Goal: Task Accomplishment & Management: Manage account settings

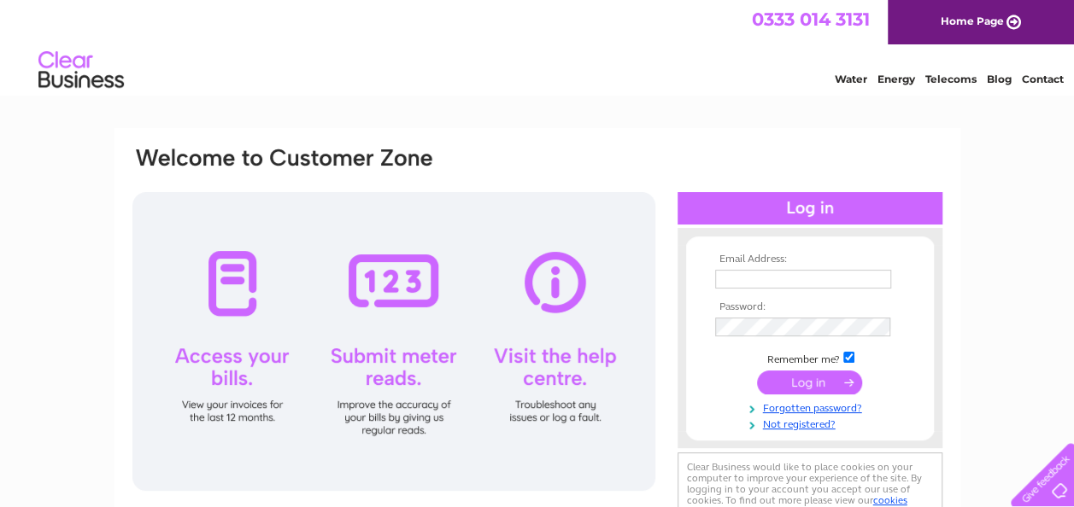
type input "khbbakery@gmail.com"
click at [815, 386] on input "submit" at bounding box center [809, 383] width 105 height 24
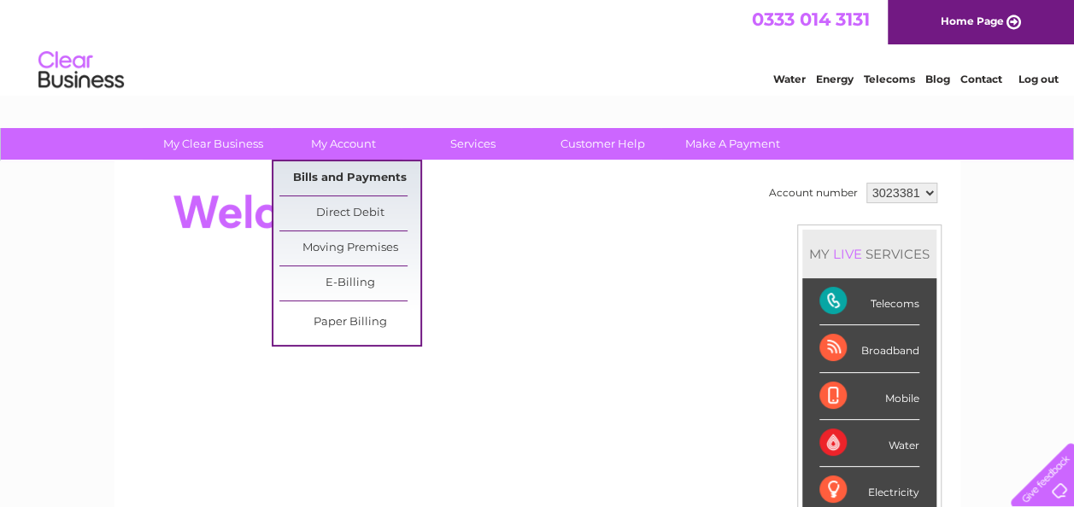
click at [360, 172] on link "Bills and Payments" at bounding box center [349, 178] width 141 height 34
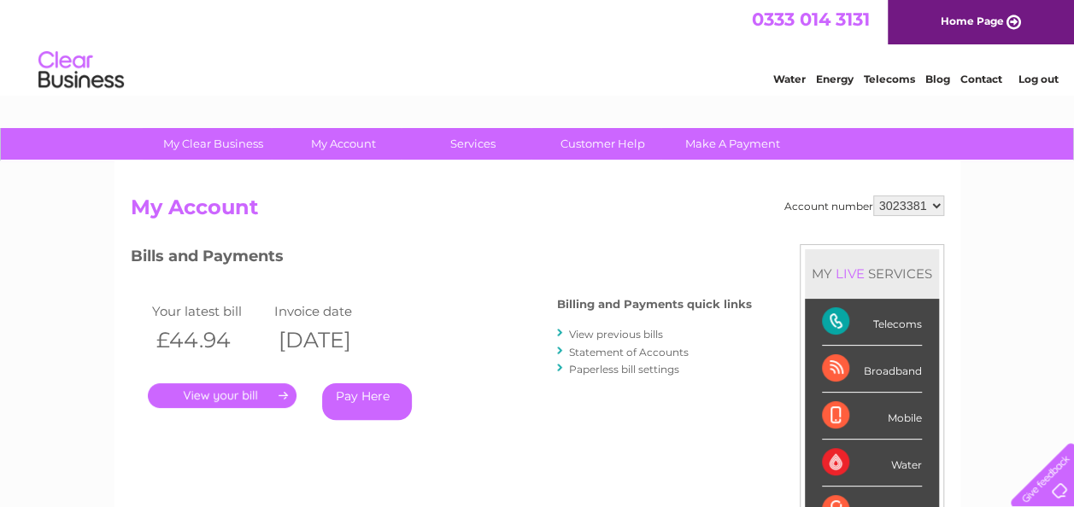
scroll to position [85, 0]
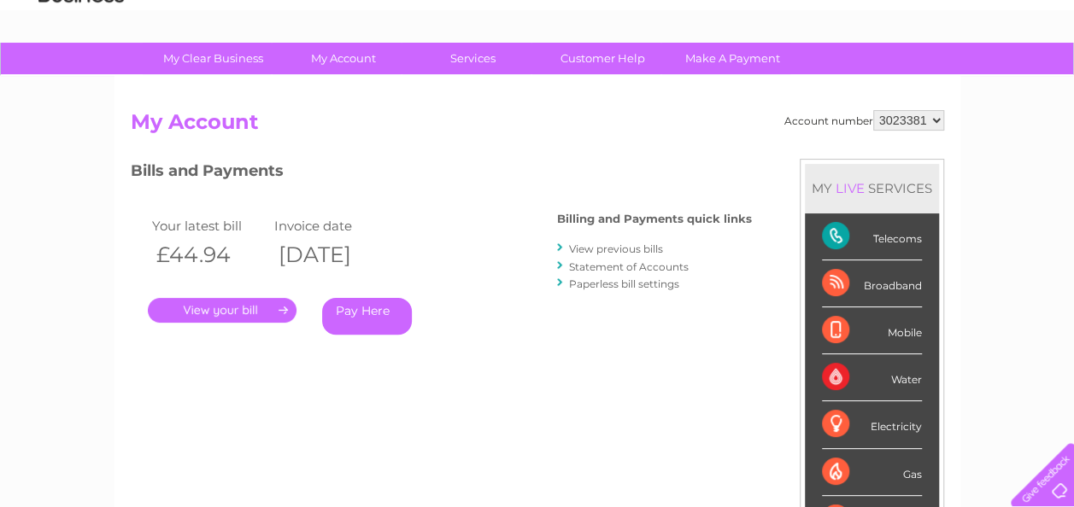
click at [236, 304] on link "." at bounding box center [222, 310] width 149 height 25
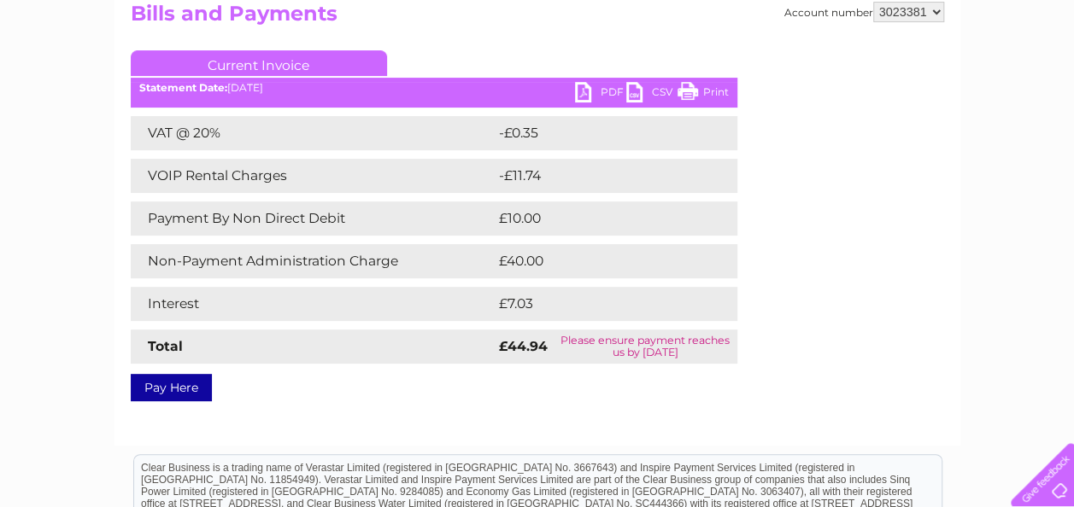
scroll to position [85, 0]
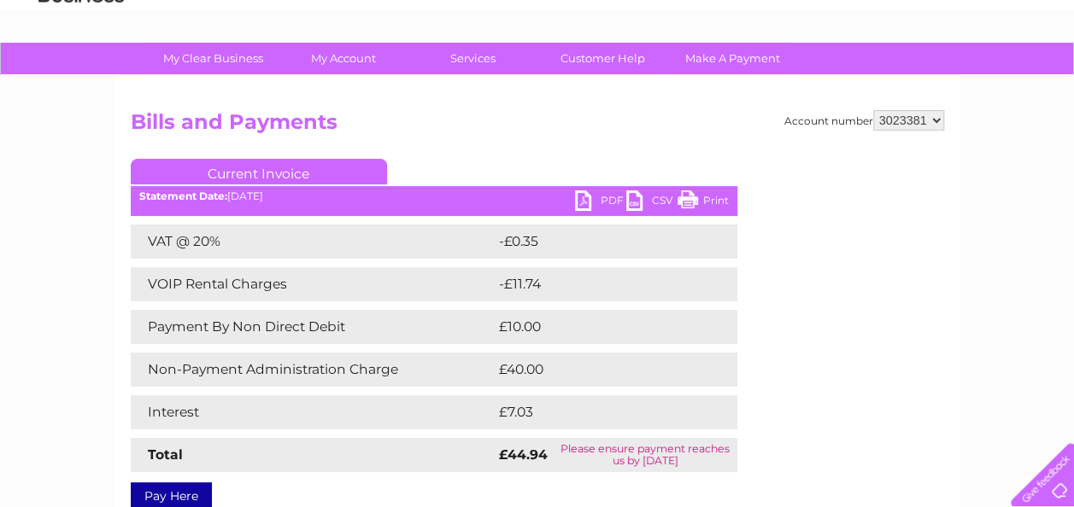
click at [612, 194] on link "PDF" at bounding box center [600, 202] width 51 height 25
